Goal: Browse casually

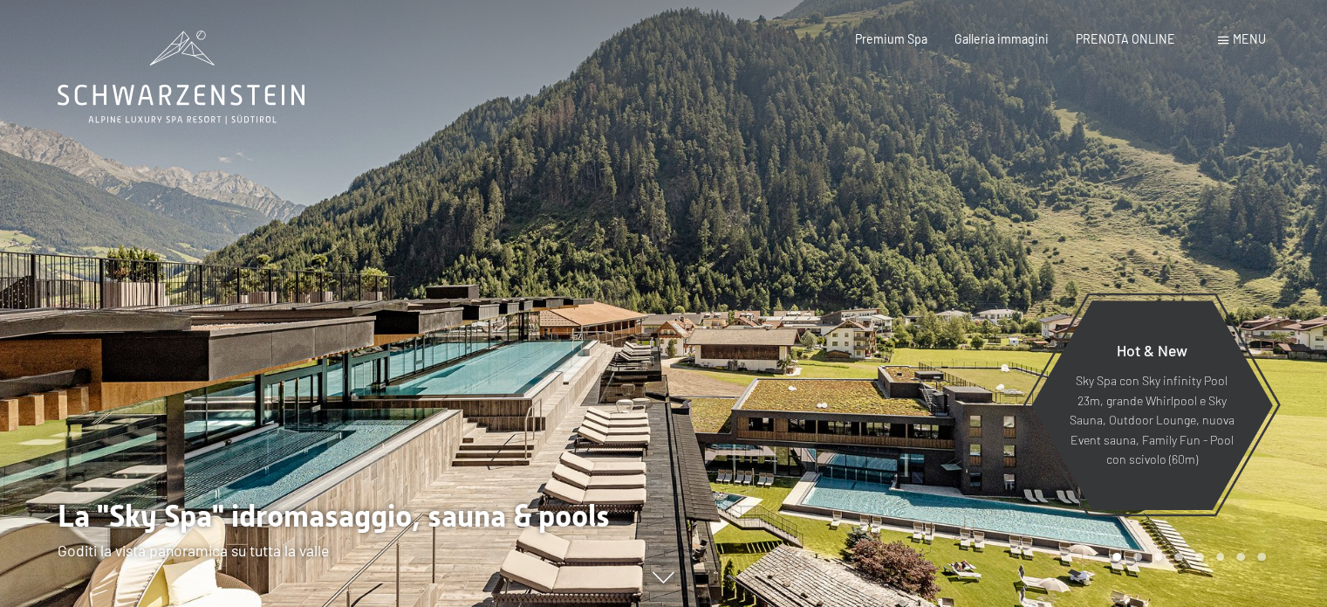
click at [789, 360] on div at bounding box center [996, 303] width 664 height 607
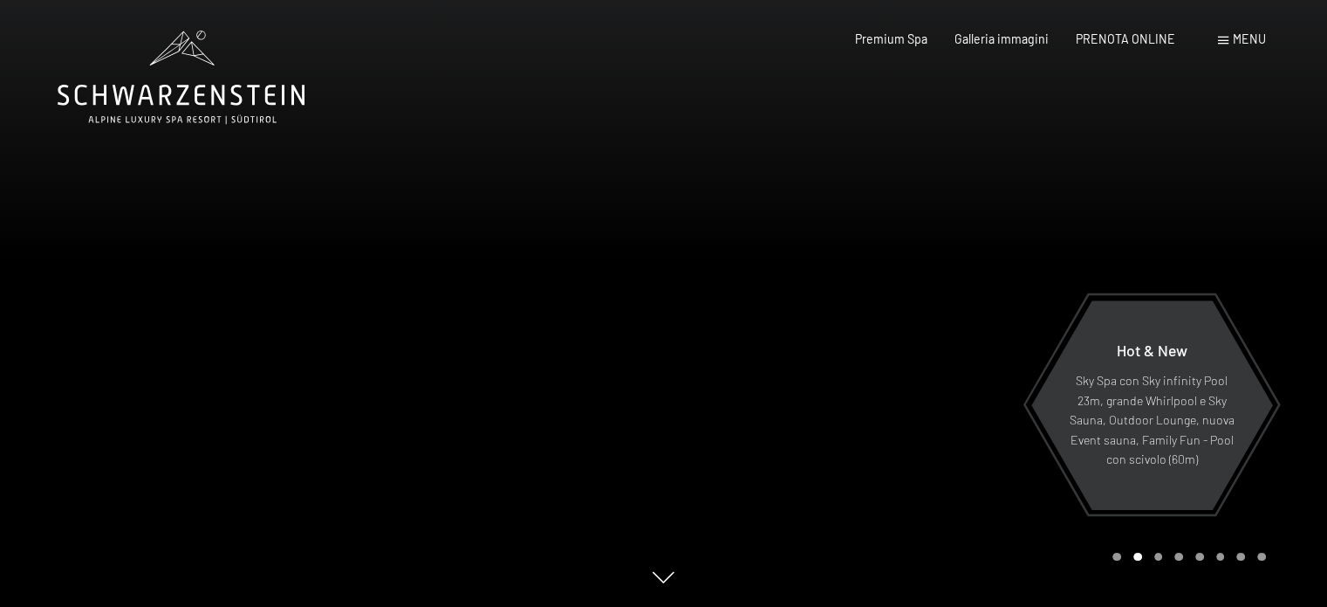
click at [837, 346] on div at bounding box center [996, 303] width 664 height 607
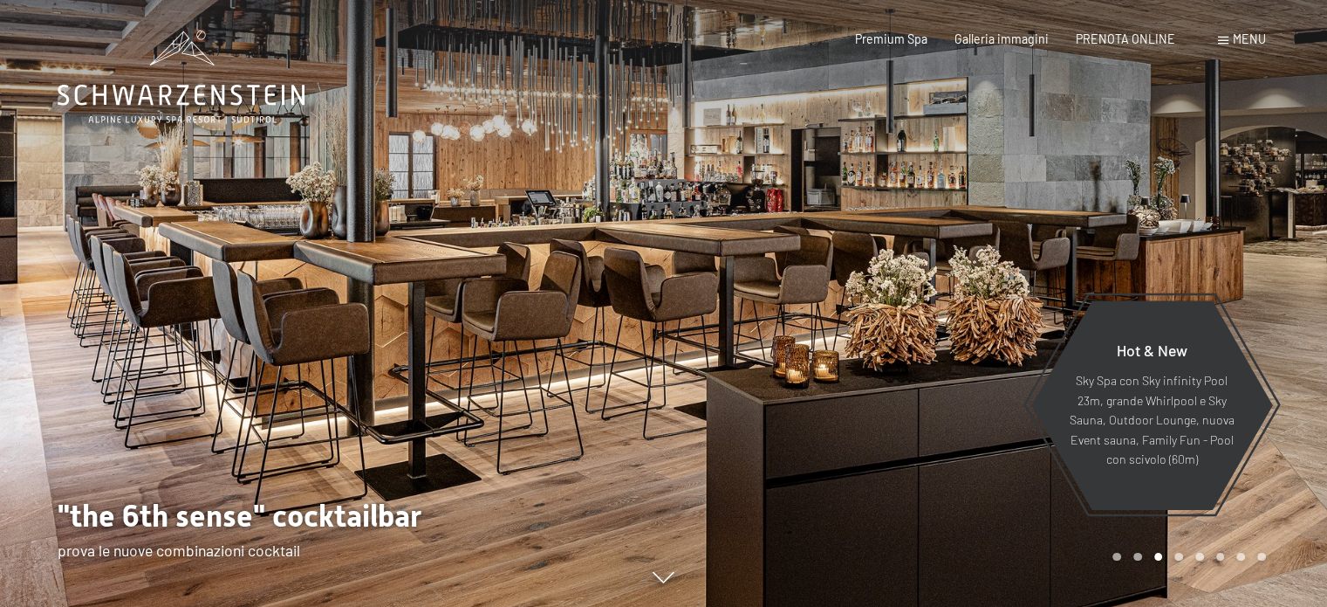
click at [837, 347] on div at bounding box center [996, 303] width 664 height 607
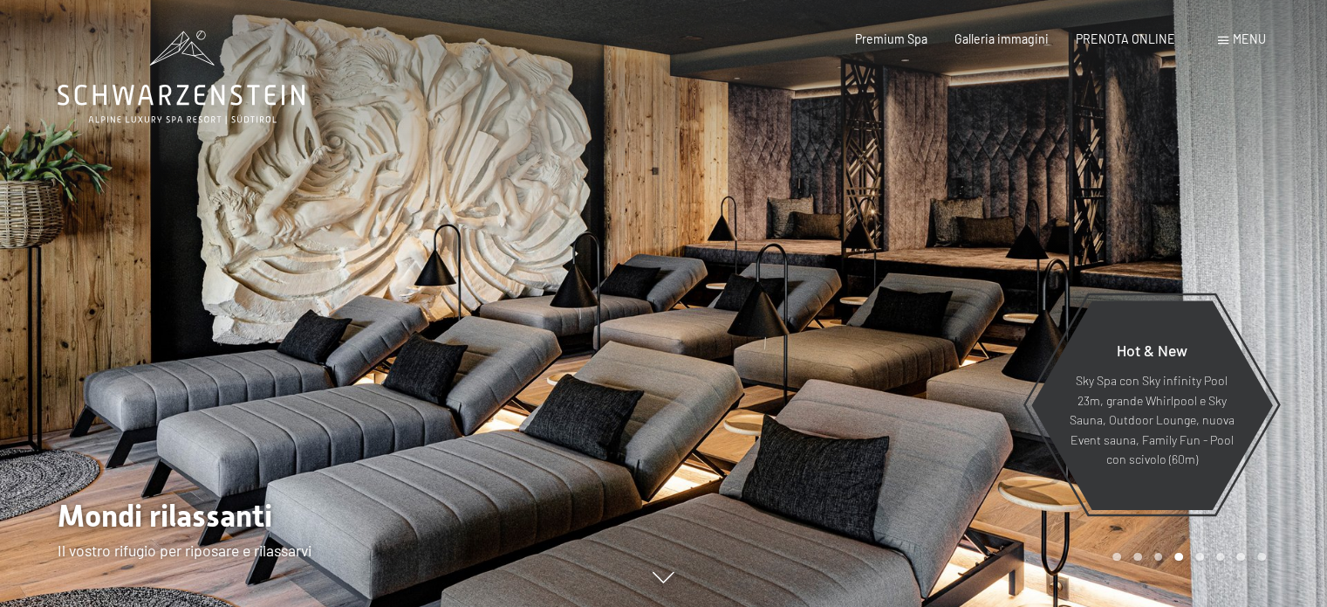
click at [837, 347] on div at bounding box center [996, 303] width 664 height 607
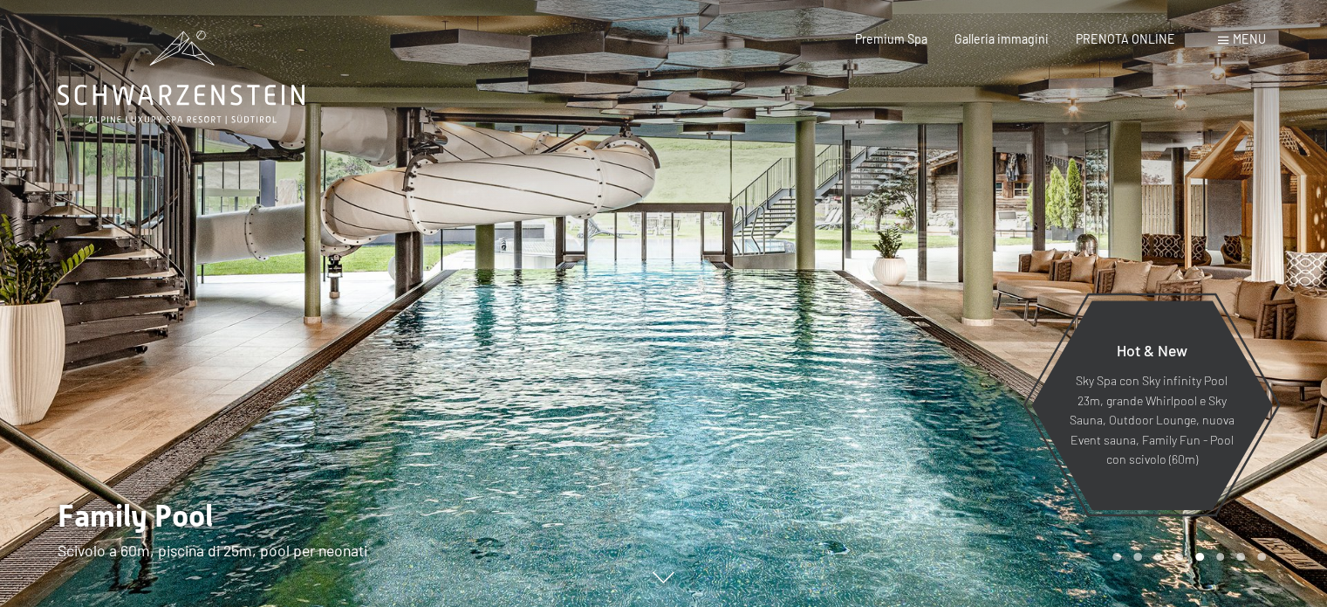
click at [837, 347] on div at bounding box center [996, 303] width 664 height 607
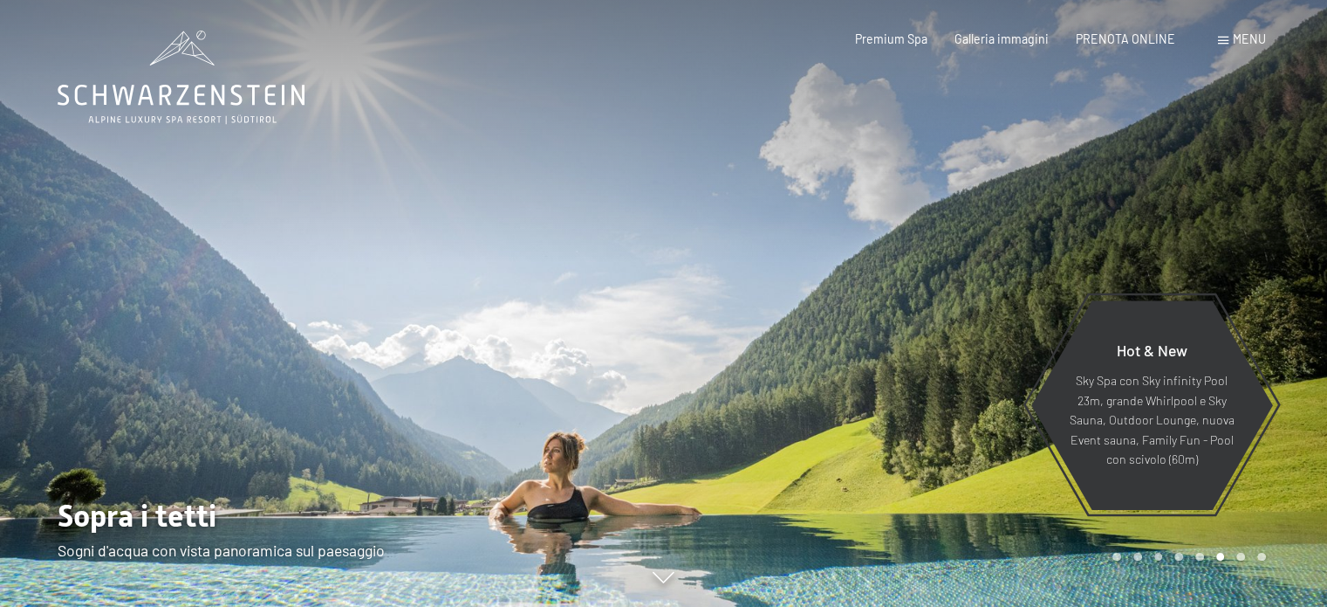
click at [837, 347] on div at bounding box center [996, 303] width 664 height 607
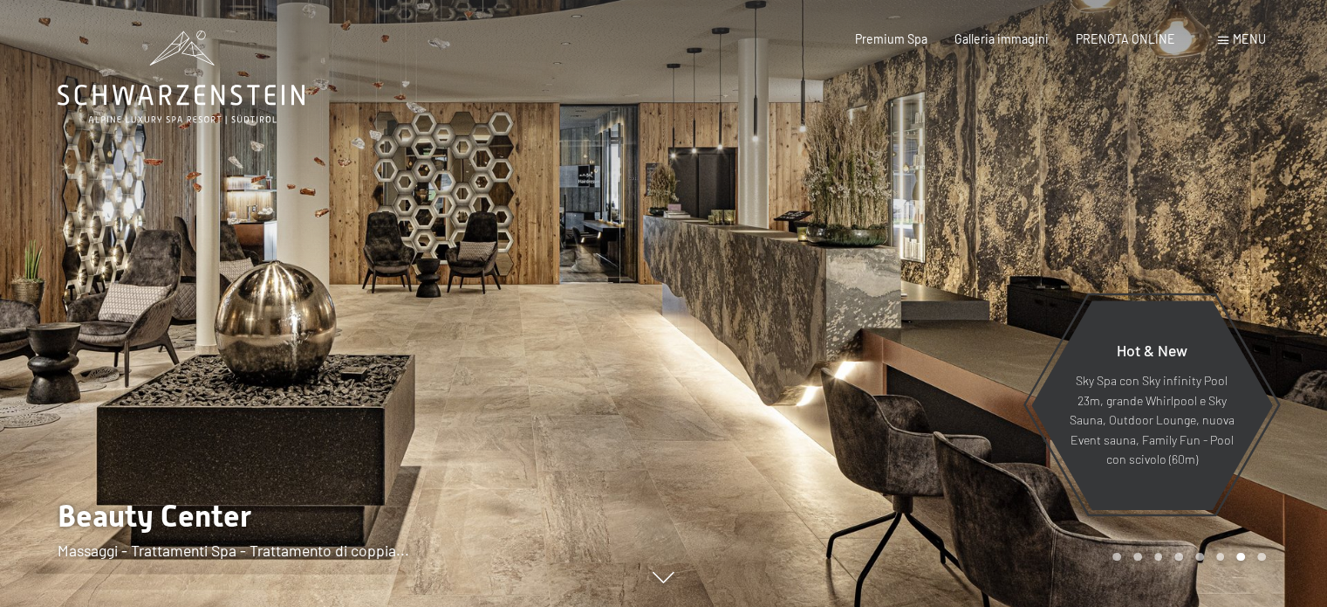
click at [837, 347] on div at bounding box center [996, 303] width 664 height 607
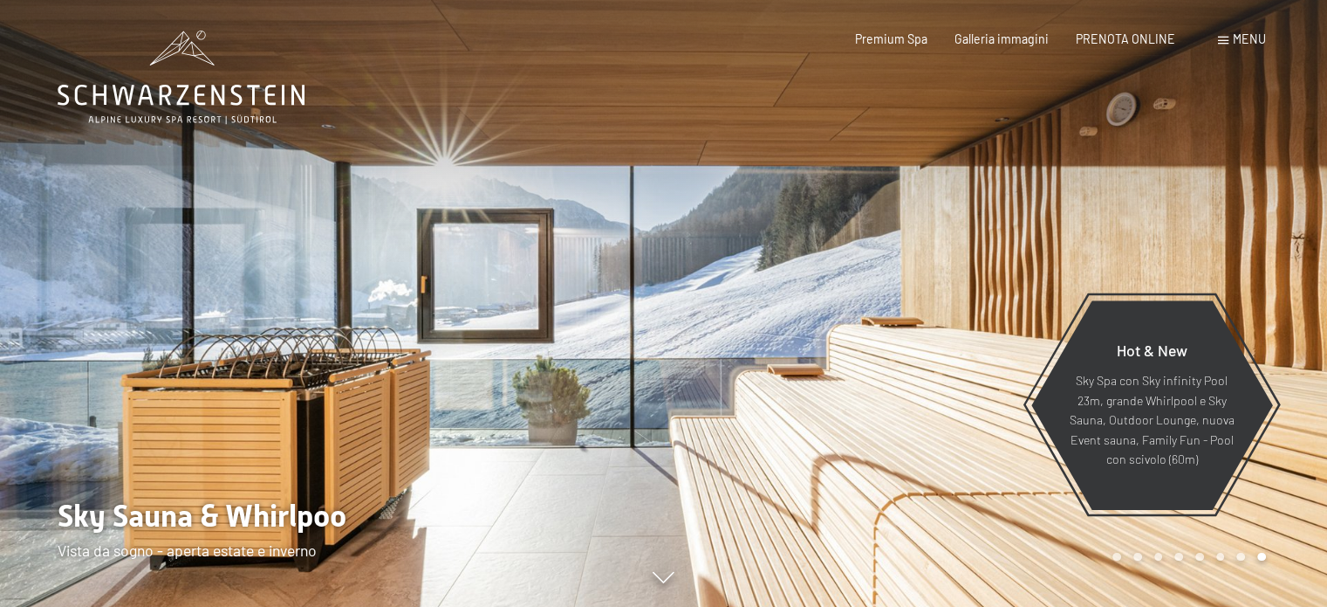
click at [837, 347] on div at bounding box center [996, 303] width 664 height 607
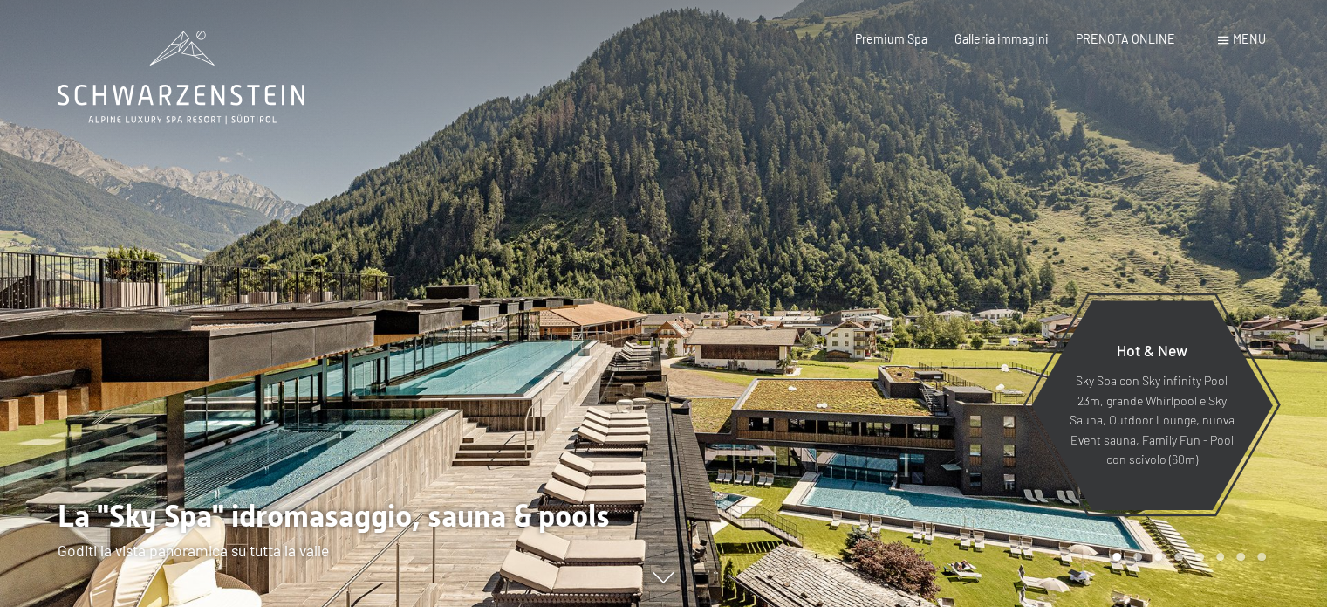
click at [837, 347] on div at bounding box center [996, 303] width 664 height 607
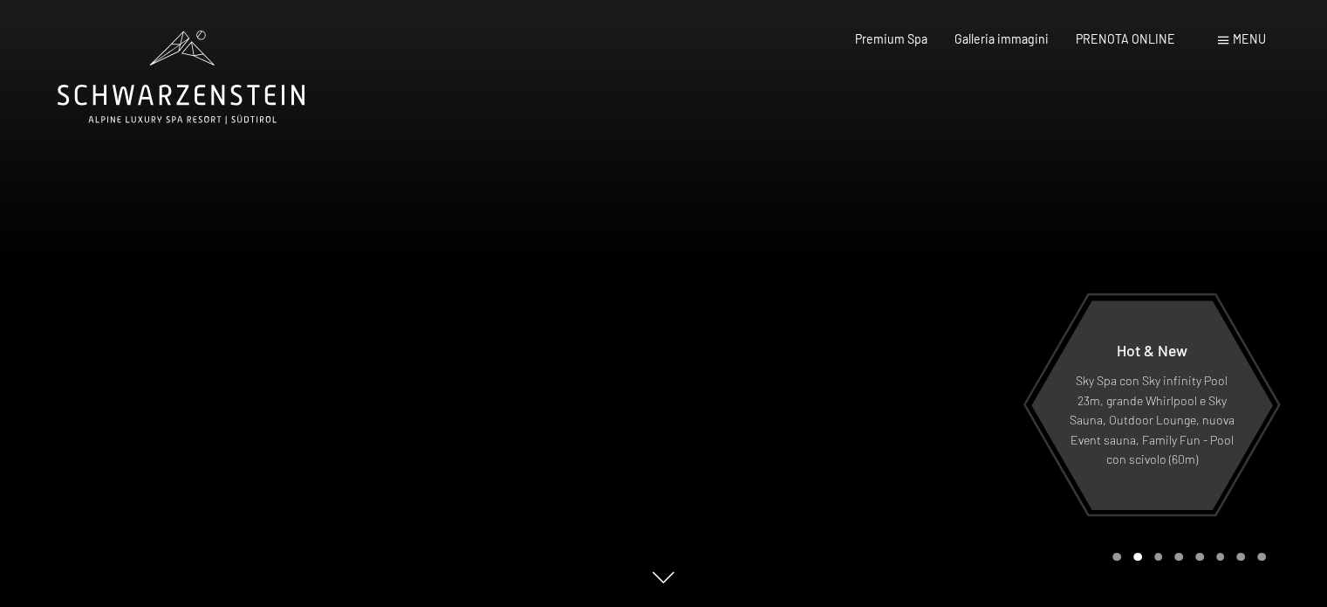
click at [831, 348] on div at bounding box center [996, 303] width 664 height 607
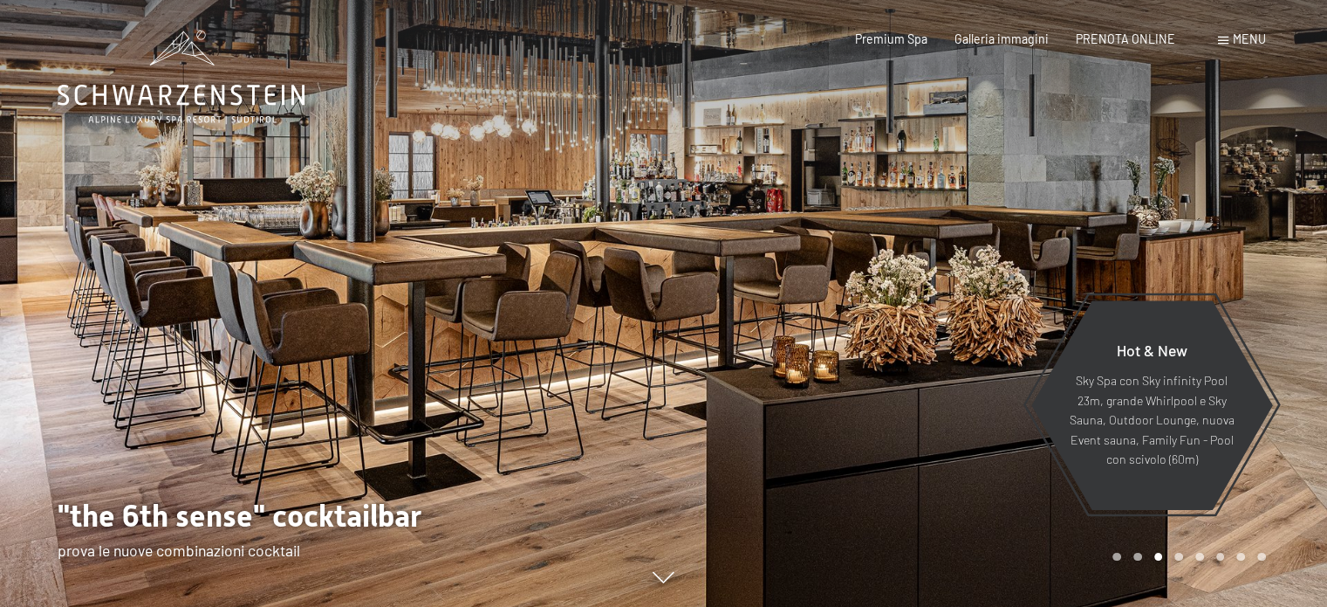
click at [831, 348] on div at bounding box center [996, 303] width 664 height 607
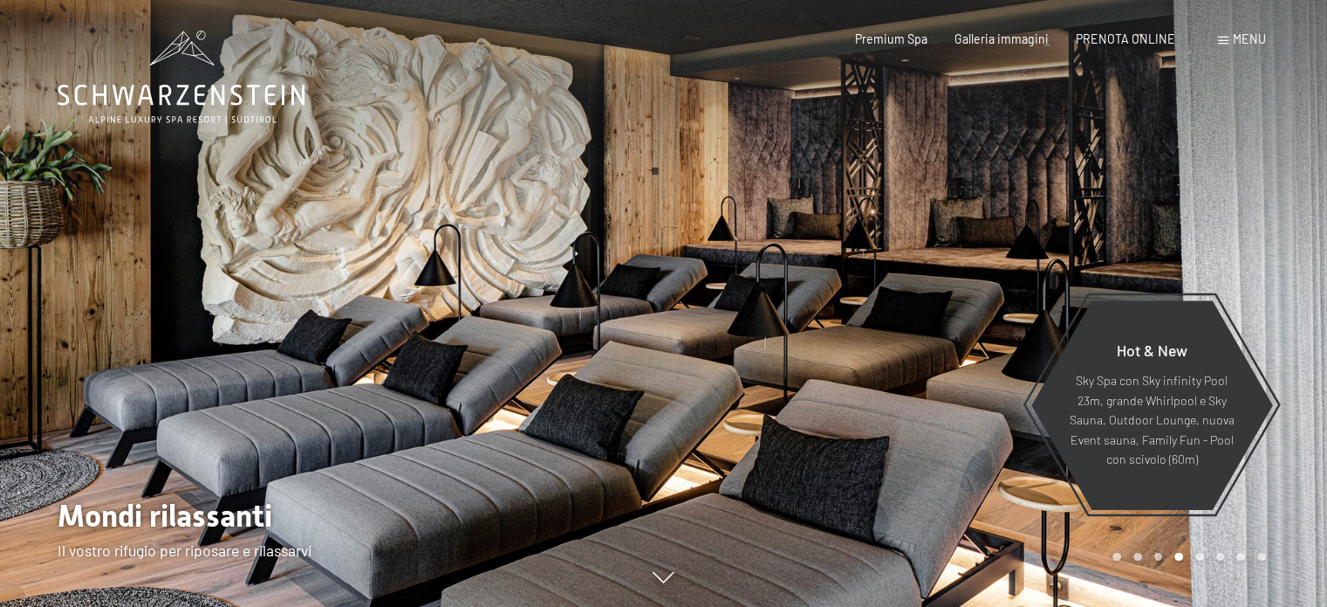
click at [831, 348] on div at bounding box center [996, 303] width 664 height 607
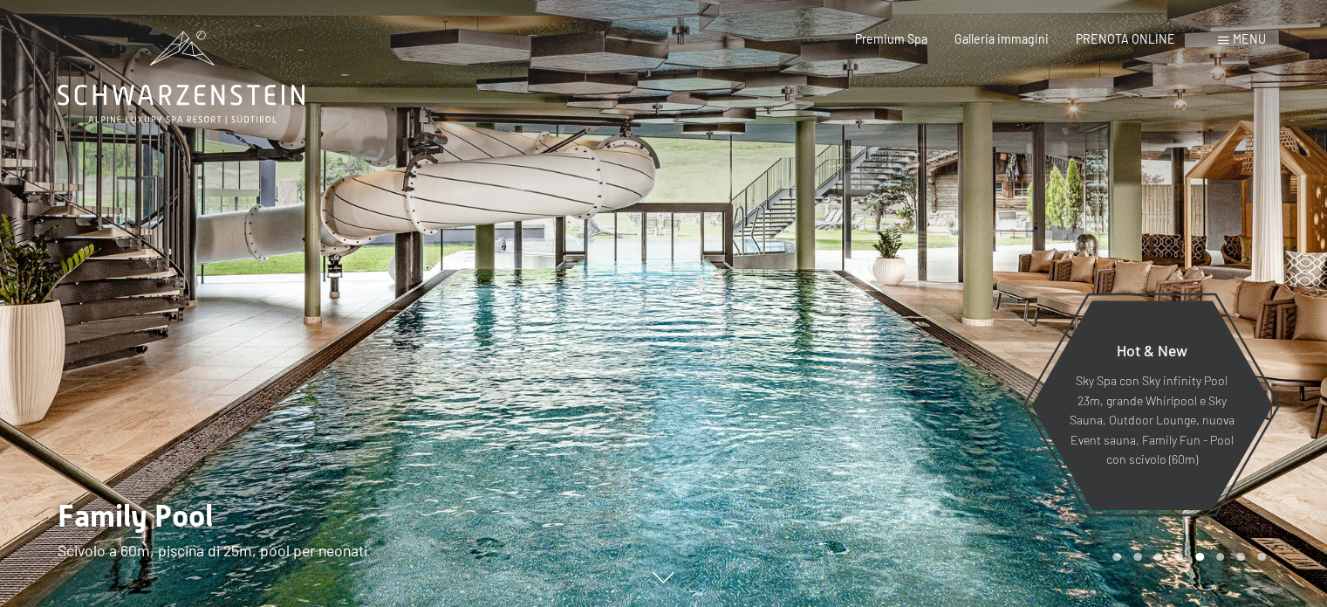
click at [831, 348] on div at bounding box center [996, 303] width 664 height 607
